Goal: Download file/media

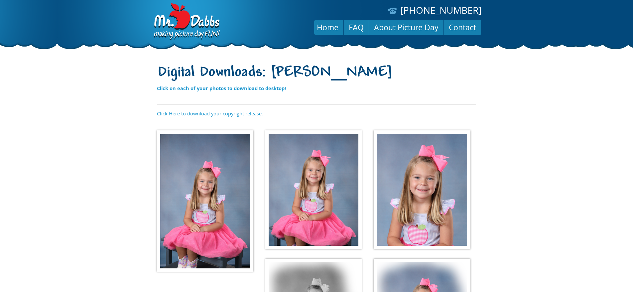
click at [199, 114] on link "Click Here to download your copyright release." at bounding box center [210, 113] width 106 height 7
click at [238, 152] on img at bounding box center [205, 200] width 96 height 141
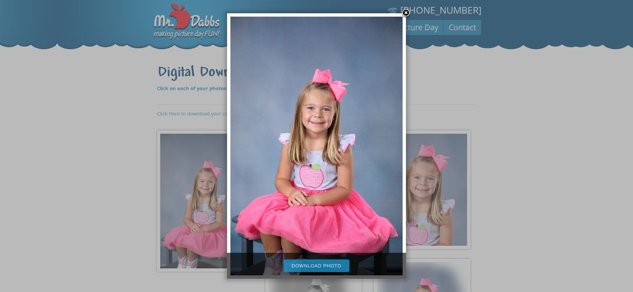
click at [335, 262] on link "Download Photo" at bounding box center [316, 265] width 66 height 13
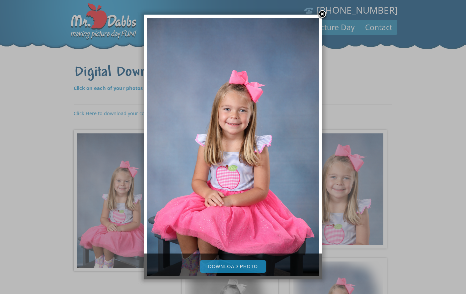
click at [324, 12] on link at bounding box center [323, 15] width 10 height 10
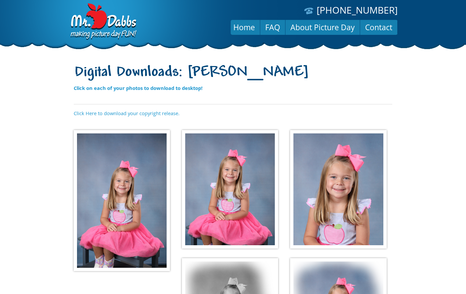
click at [255, 160] on img at bounding box center [230, 189] width 96 height 119
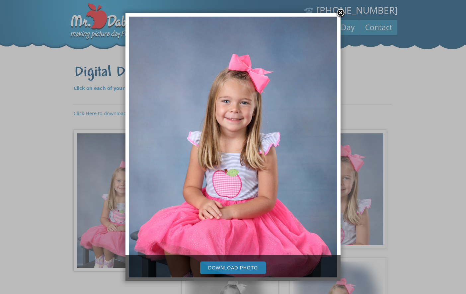
click at [110, 204] on div at bounding box center [233, 232] width 466 height 464
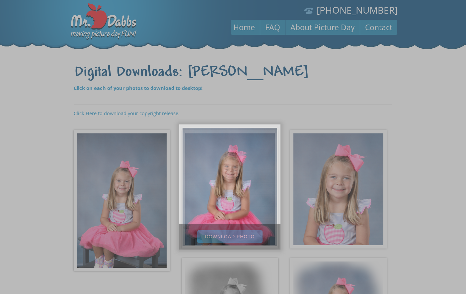
click at [114, 184] on div at bounding box center [233, 232] width 466 height 464
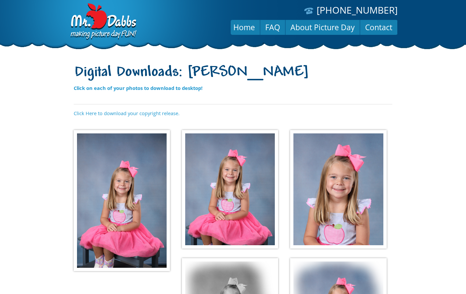
click at [114, 184] on img at bounding box center [122, 200] width 96 height 141
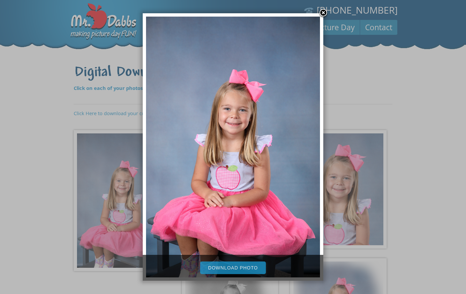
click at [362, 113] on div at bounding box center [233, 232] width 466 height 464
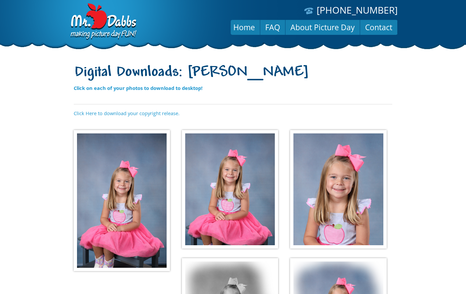
click at [345, 196] on img at bounding box center [338, 189] width 96 height 119
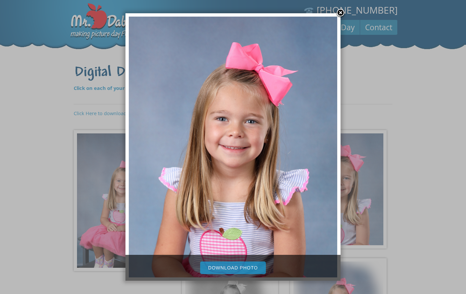
click at [243, 272] on link "Download Photo" at bounding box center [233, 268] width 66 height 13
click at [362, 112] on div at bounding box center [233, 232] width 466 height 464
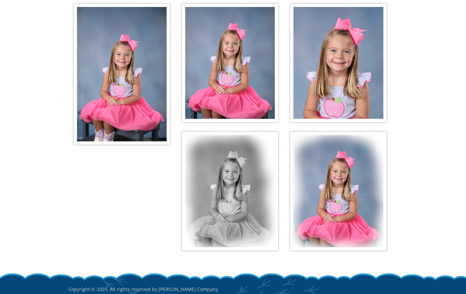
scroll to position [127, 0]
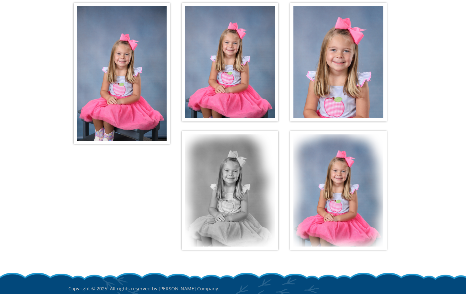
click at [248, 195] on img at bounding box center [230, 190] width 96 height 119
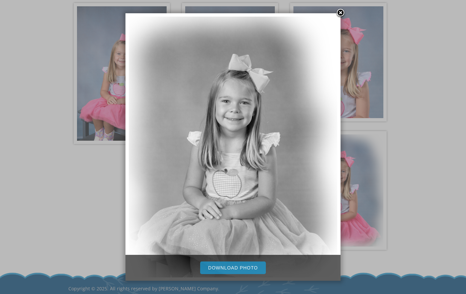
click at [247, 270] on link "Download Photo" at bounding box center [233, 268] width 66 height 13
click at [339, 13] on link at bounding box center [341, 13] width 10 height 10
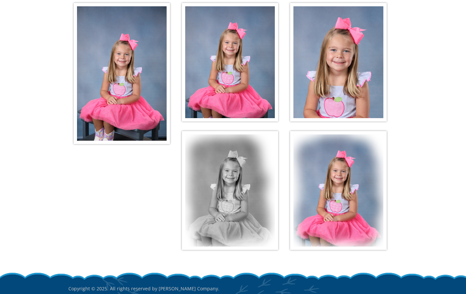
click at [334, 182] on img at bounding box center [338, 190] width 96 height 119
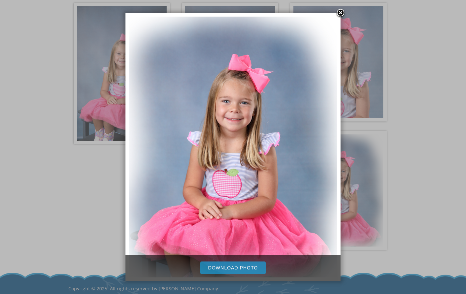
click at [254, 268] on link "Download Photo" at bounding box center [233, 268] width 66 height 13
click at [344, 13] on link at bounding box center [341, 13] width 10 height 10
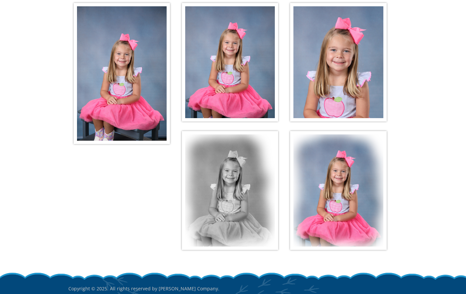
click at [424, 99] on body "[PHONE_NUMBER] Menu Home FAQ About Picture Day Contact Digital Downloads: [PERS…" at bounding box center [233, 20] width 466 height 294
